Goal: Task Accomplishment & Management: Manage account settings

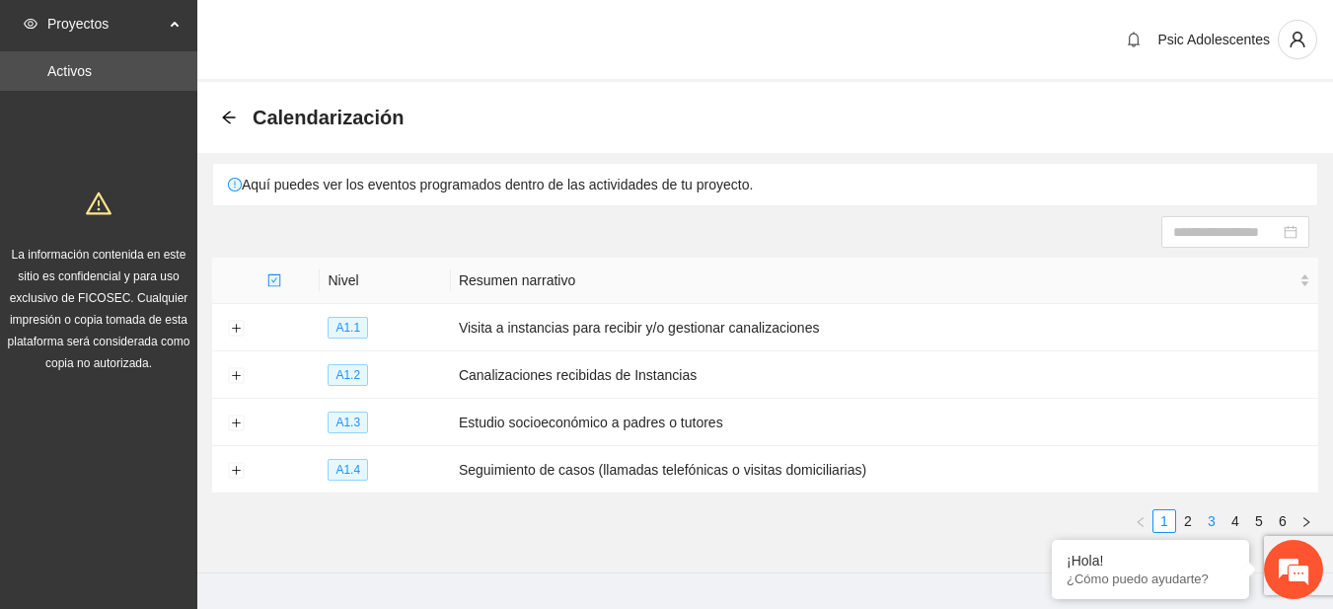
click at [1211, 522] on link "3" at bounding box center [1212, 521] width 22 height 22
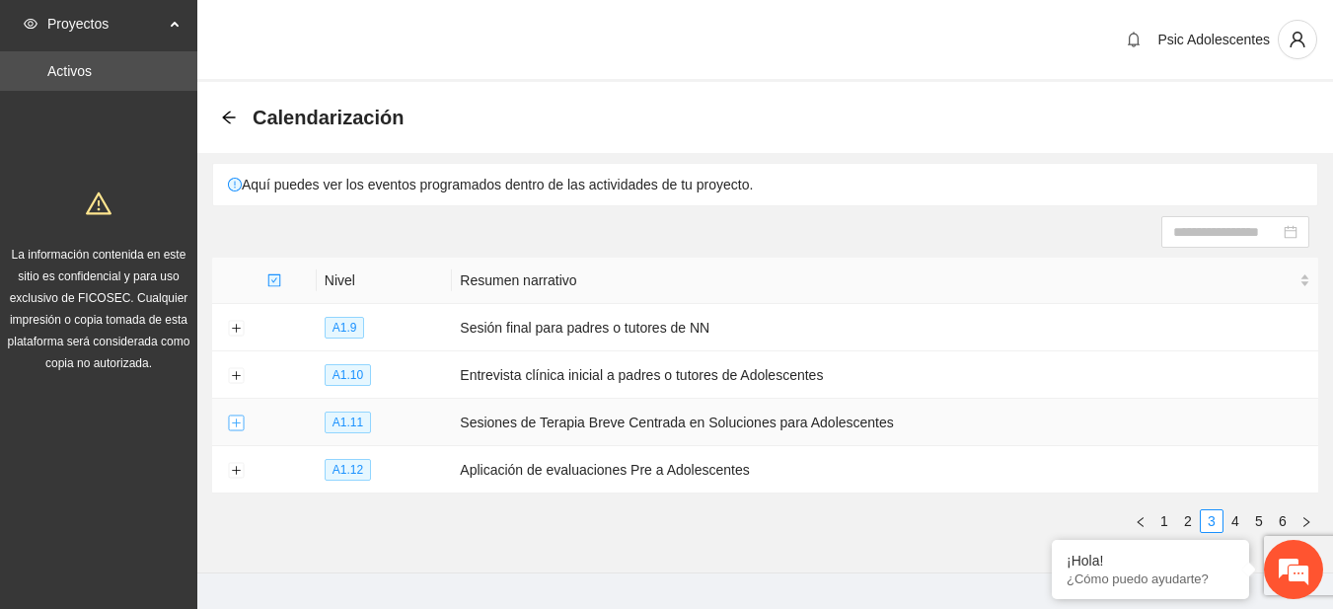
click at [234, 419] on button "Expand row" at bounding box center [236, 423] width 16 height 16
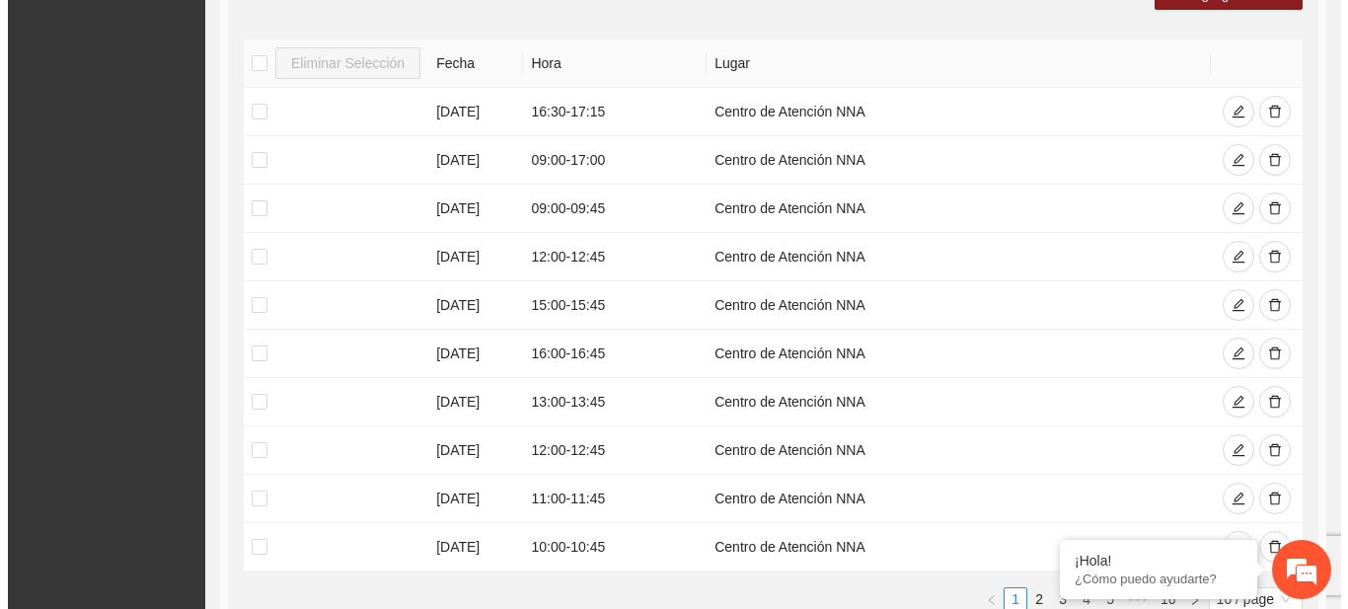
scroll to position [478, 0]
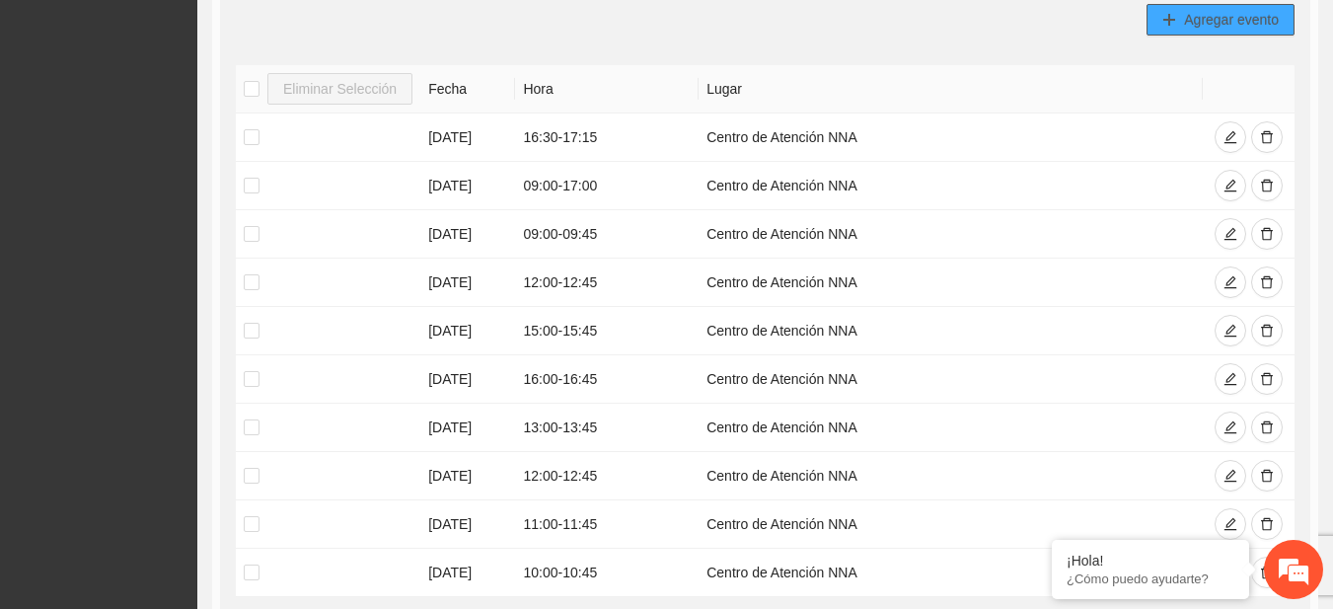
click at [1229, 15] on span "Agregar evento" at bounding box center [1231, 20] width 95 height 22
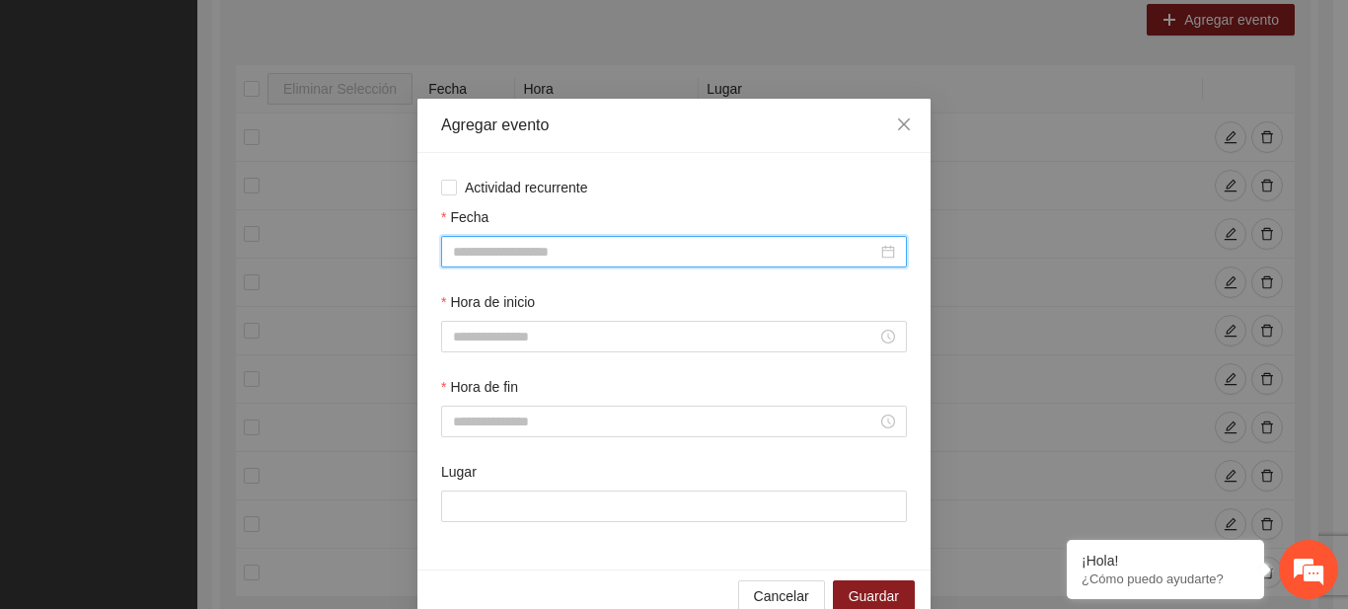
click at [538, 259] on input "Fecha" at bounding box center [665, 252] width 424 height 22
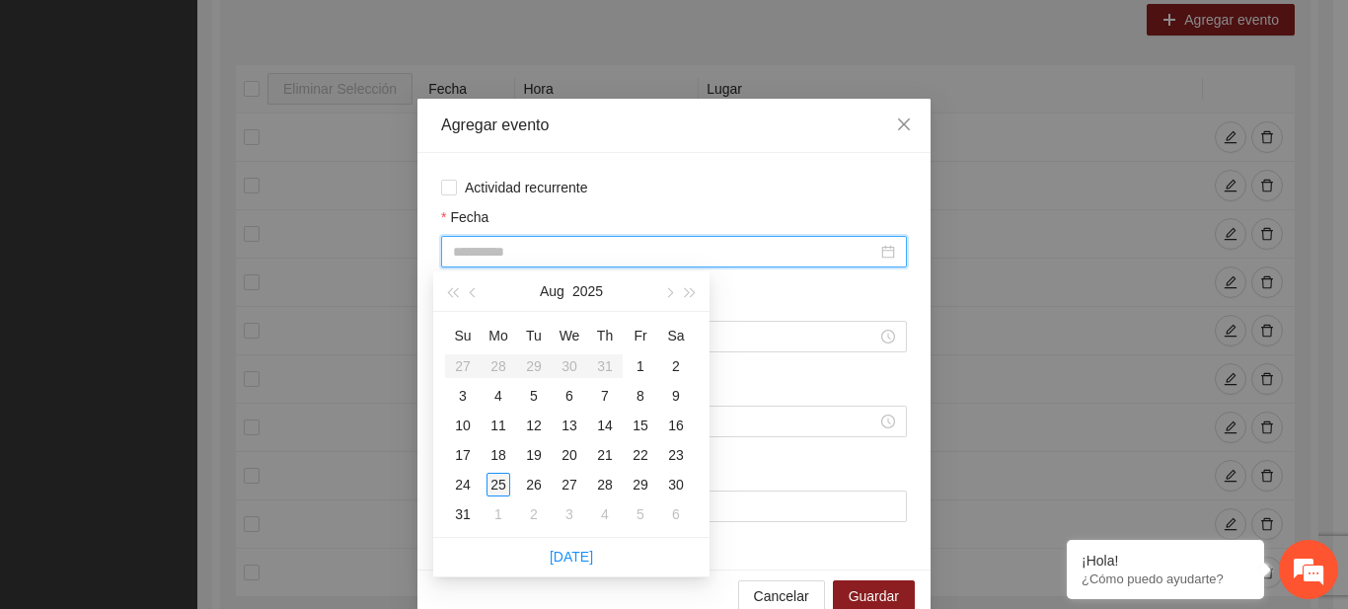
type input "**********"
click at [502, 481] on div "25" at bounding box center [498, 485] width 24 height 24
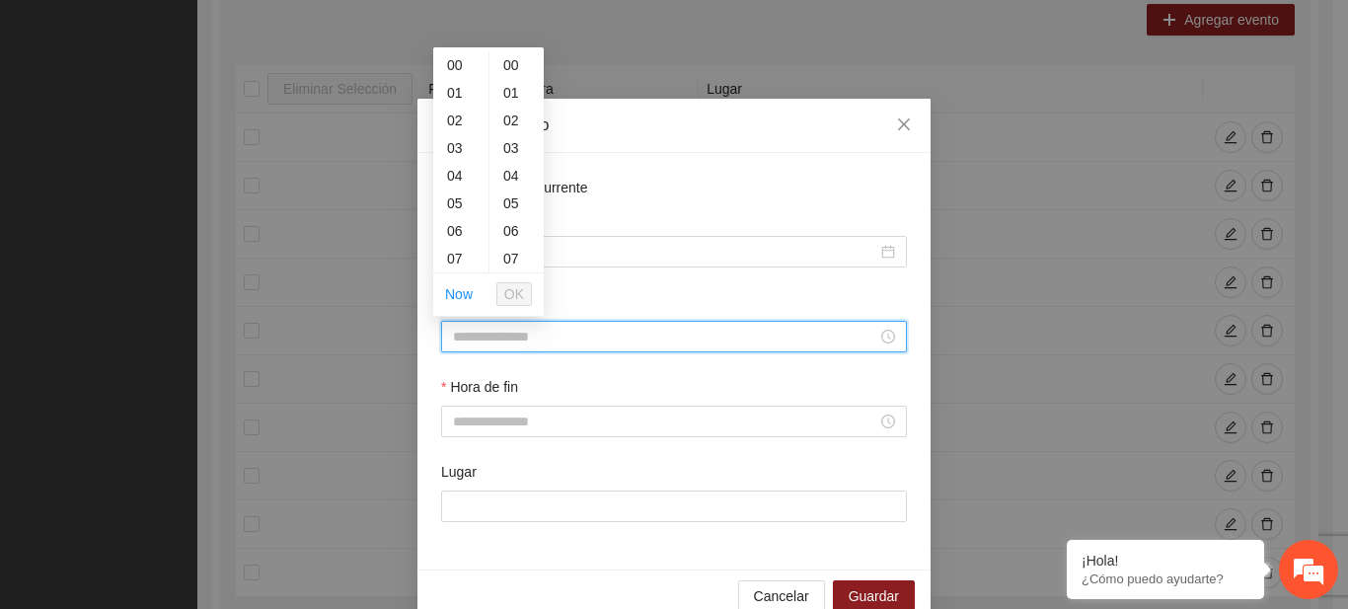
click at [521, 340] on input "Hora de inicio" at bounding box center [665, 337] width 424 height 22
click at [516, 287] on span "OK" at bounding box center [514, 294] width 20 height 22
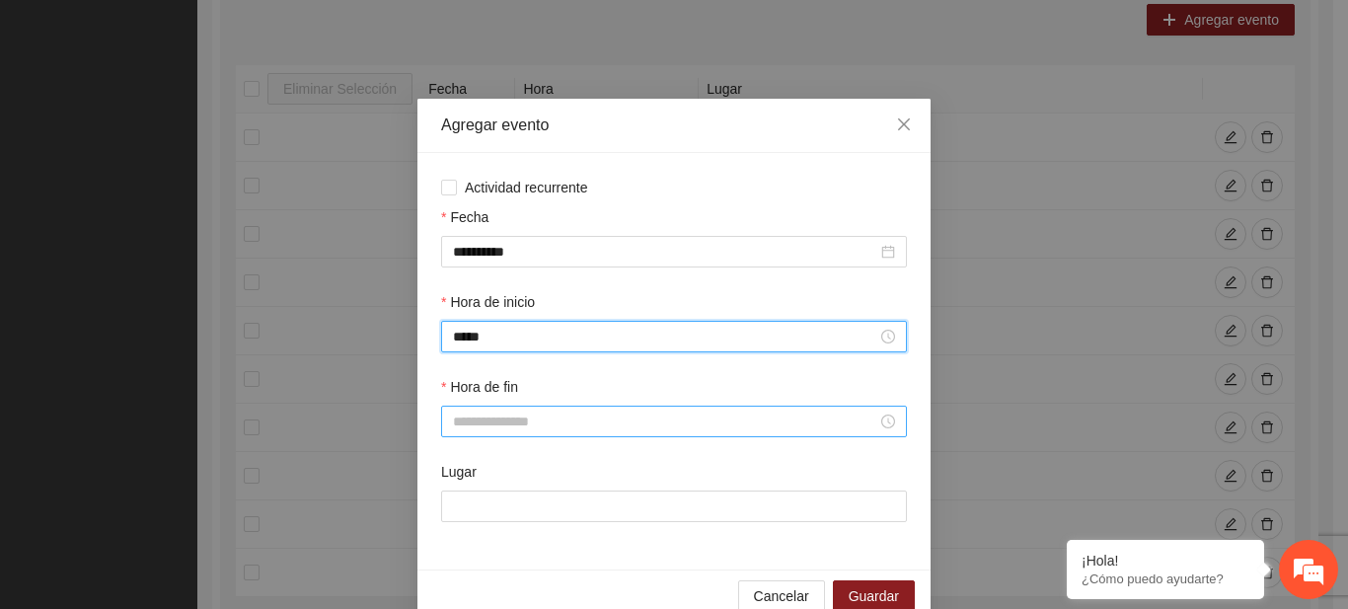
type input "*****"
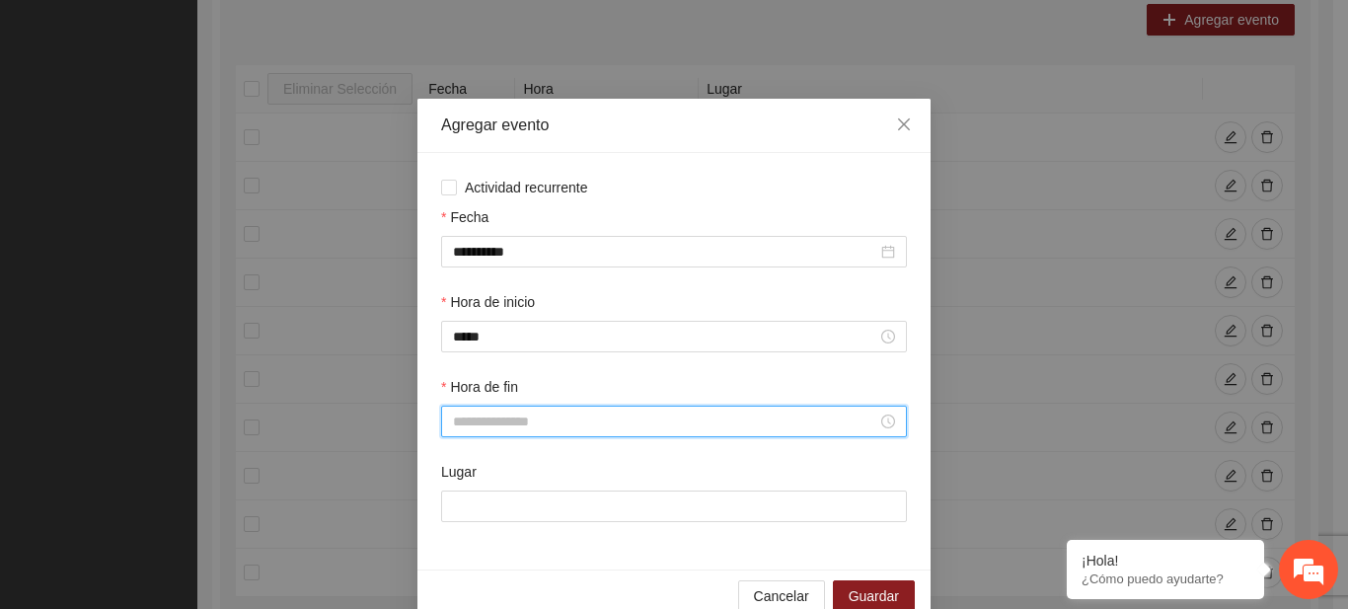
click at [486, 420] on input "Hora de fin" at bounding box center [665, 421] width 424 height 22
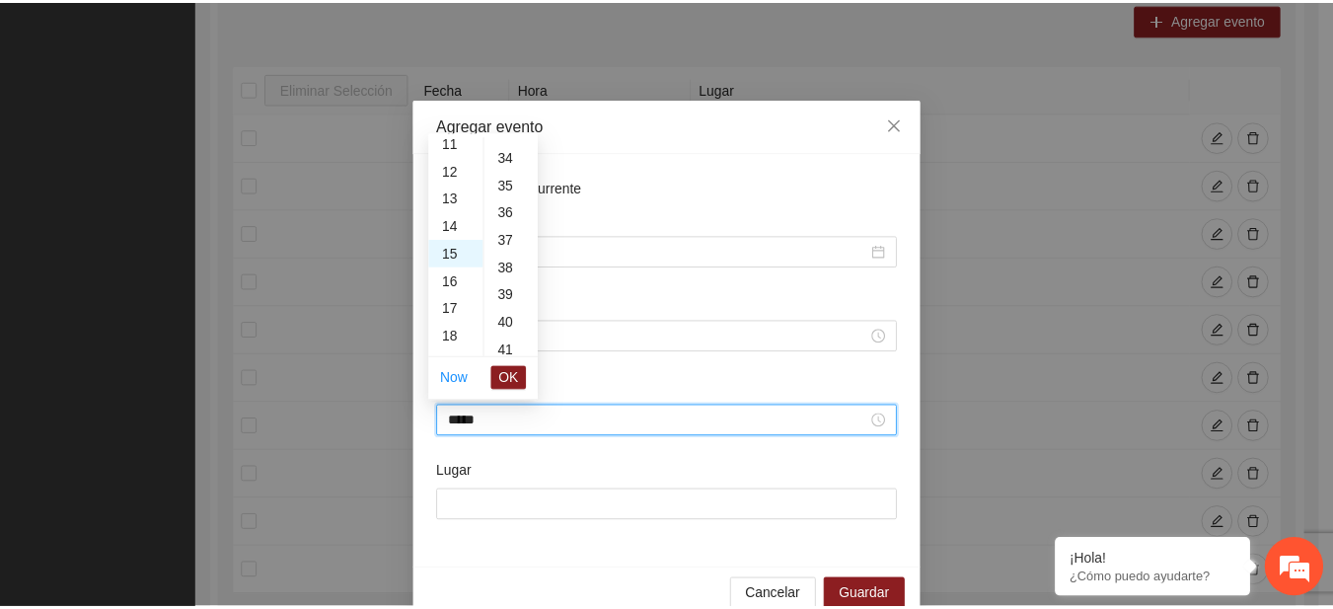
scroll to position [1243, 0]
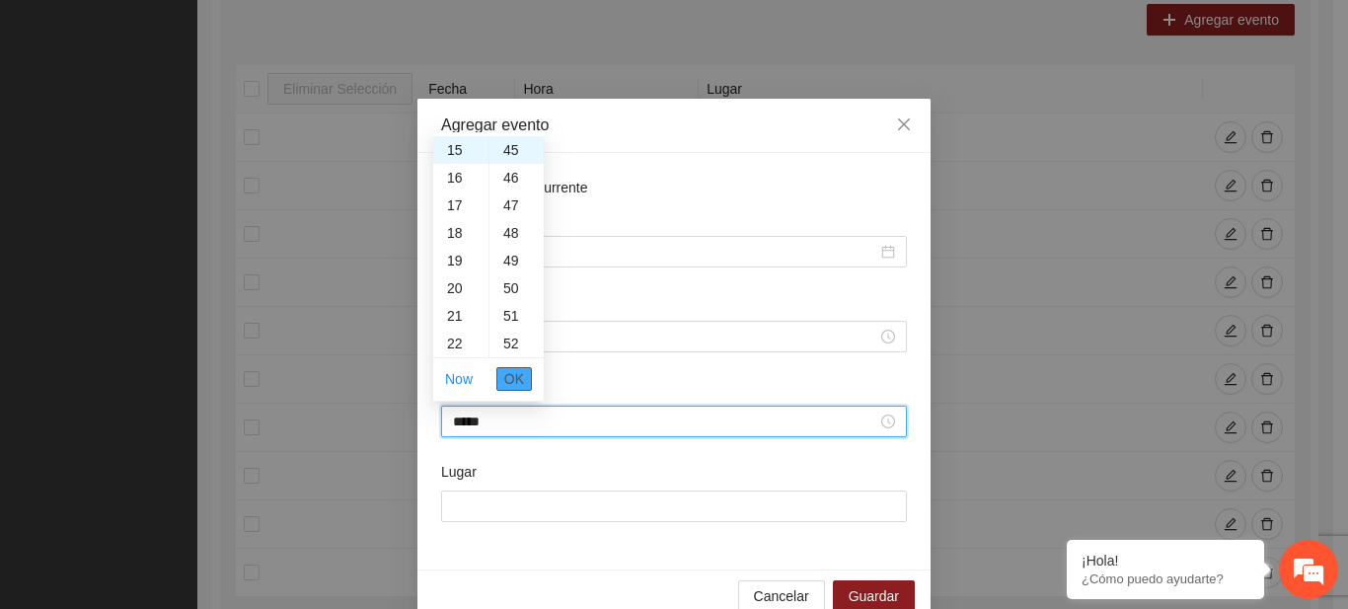
click at [504, 381] on button "OK" at bounding box center [514, 379] width 36 height 24
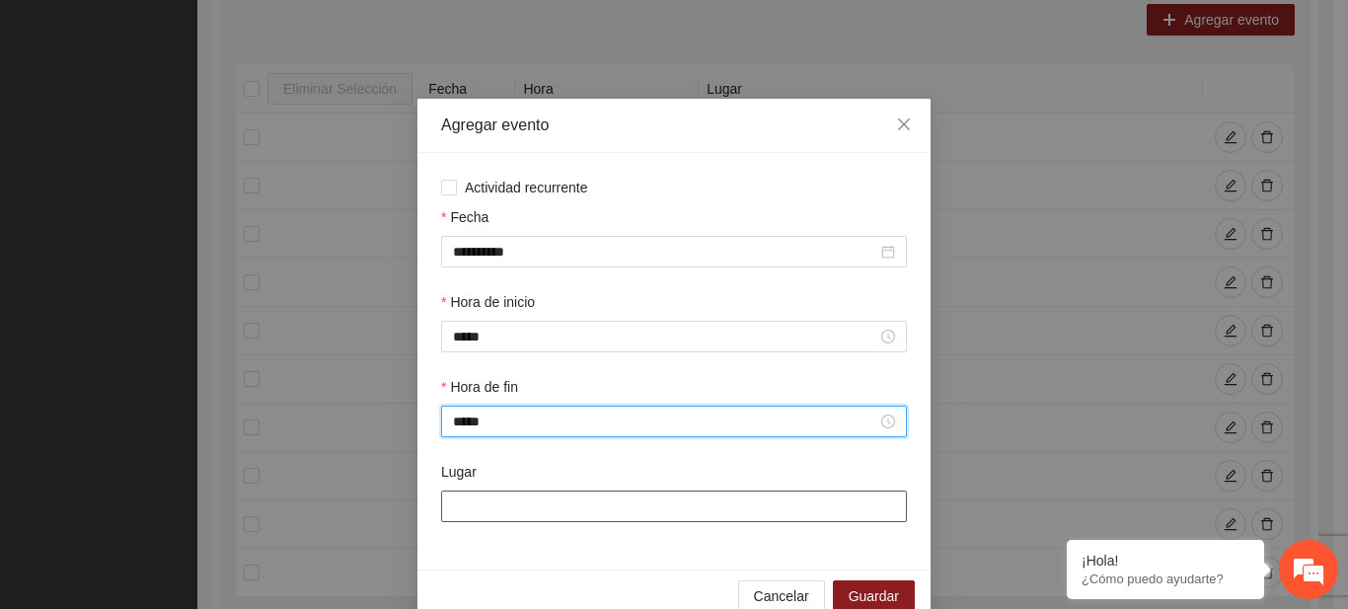
type input "*****"
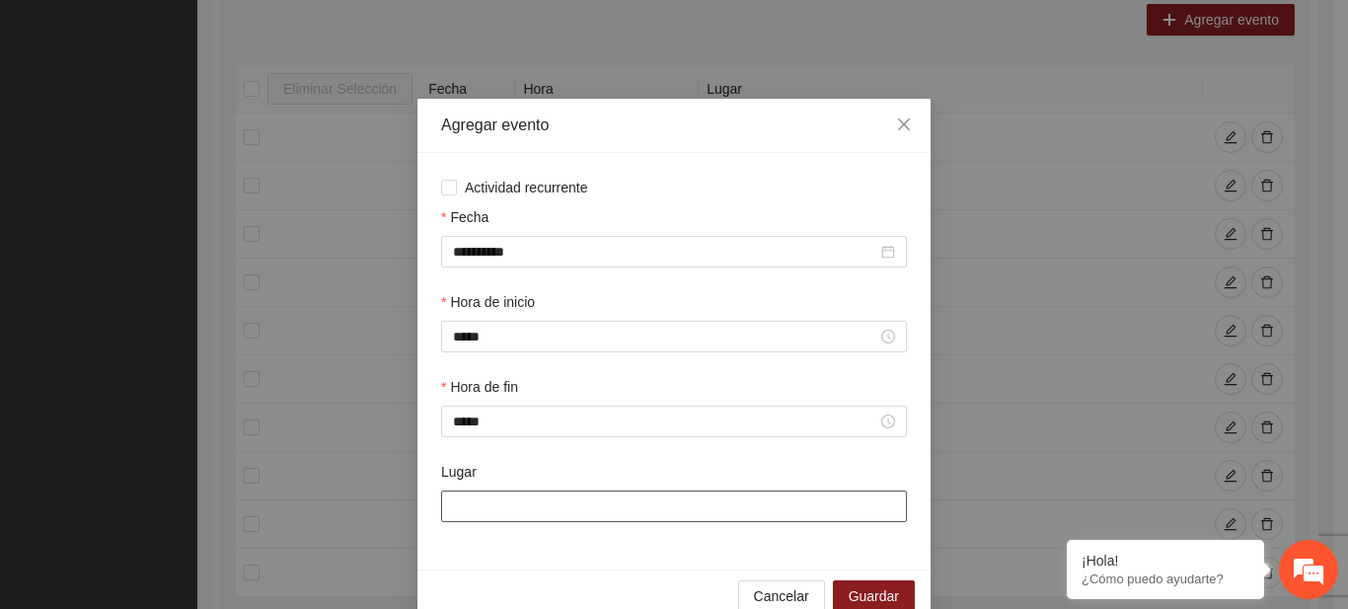
click at [483, 519] on input "Lugar" at bounding box center [674, 506] width 466 height 32
type input "**********"
click at [866, 580] on button "Guardar" at bounding box center [874, 596] width 82 height 32
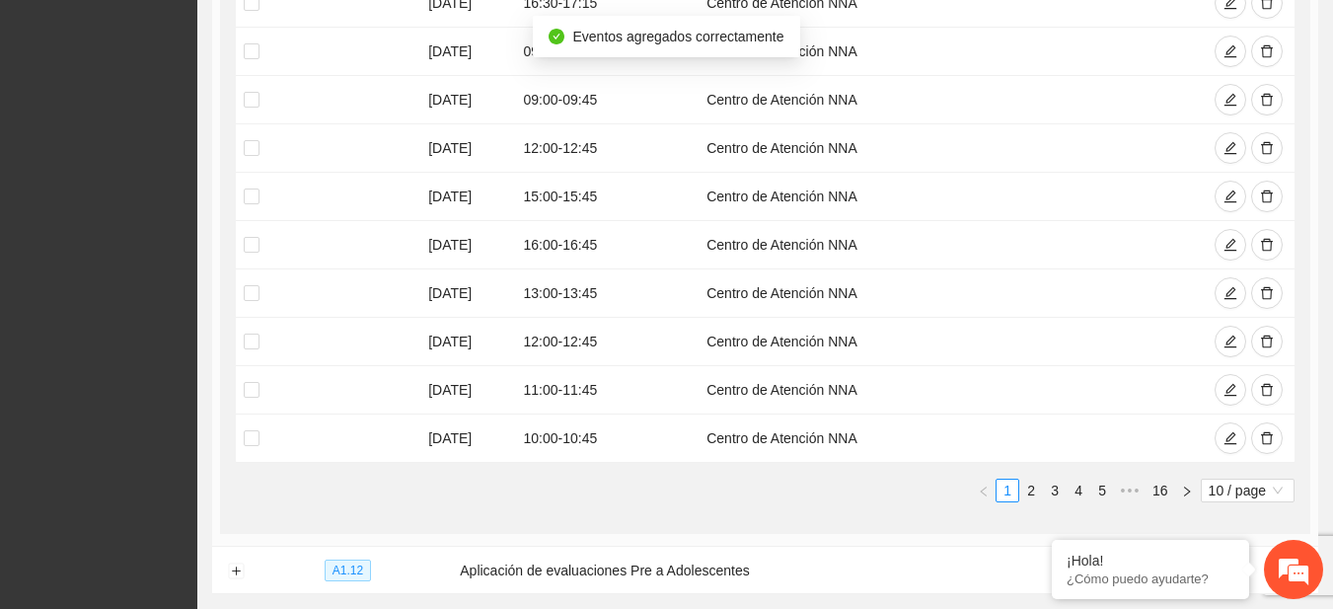
scroll to position [691, 0]
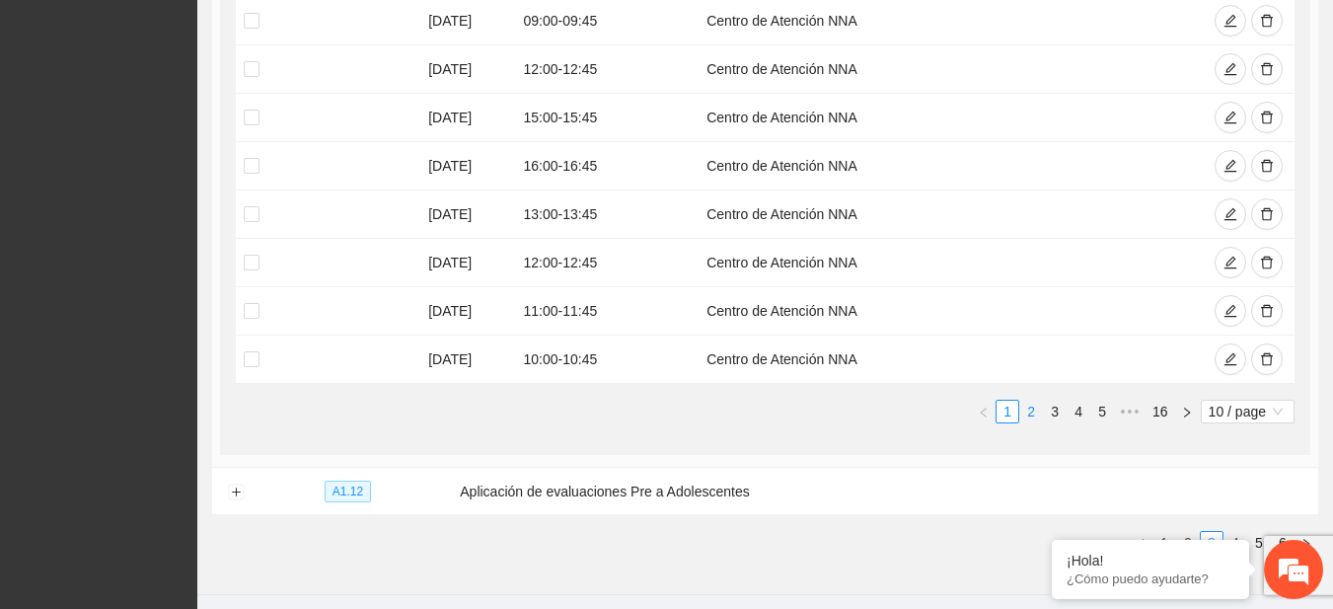
click at [1036, 406] on link "2" at bounding box center [1031, 412] width 22 height 22
click at [1258, 110] on button "button" at bounding box center [1267, 118] width 32 height 32
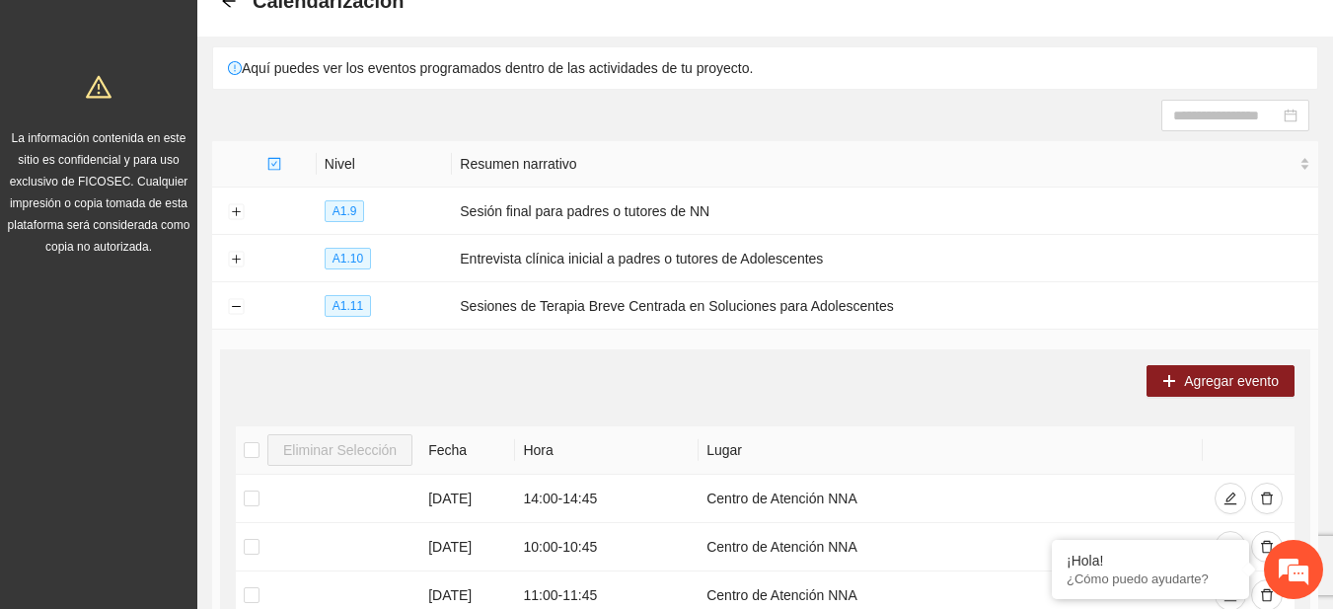
scroll to position [110, 0]
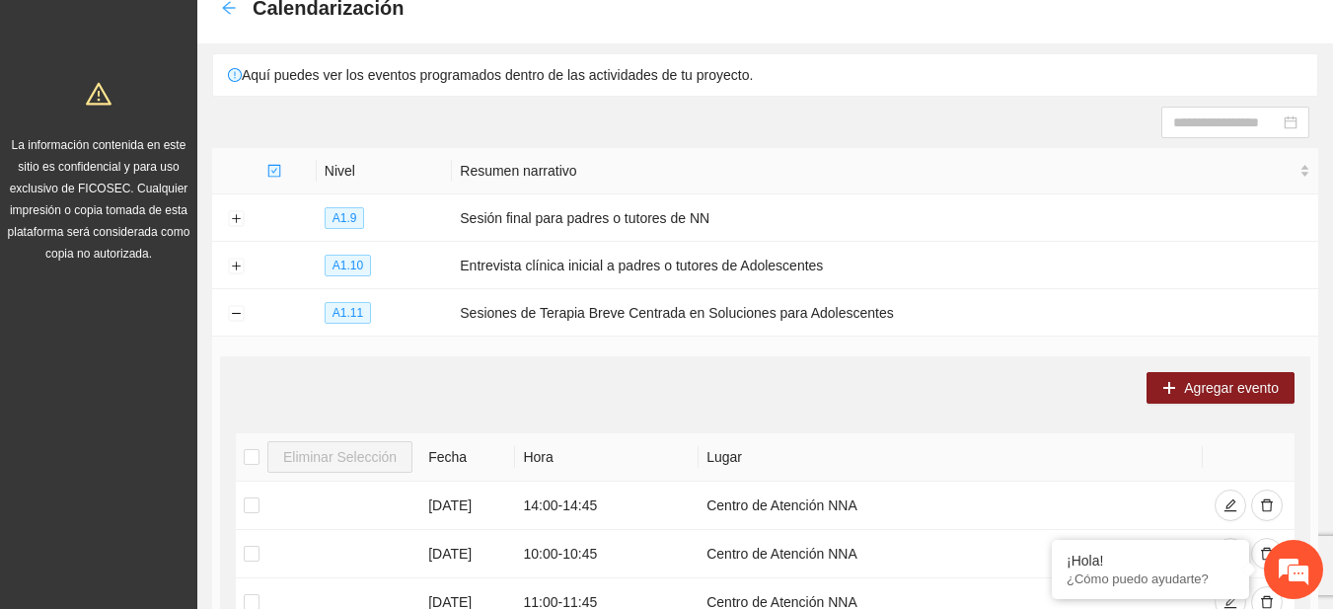
click at [228, 14] on icon "arrow-left" at bounding box center [229, 8] width 16 height 16
